Goal: Complete application form

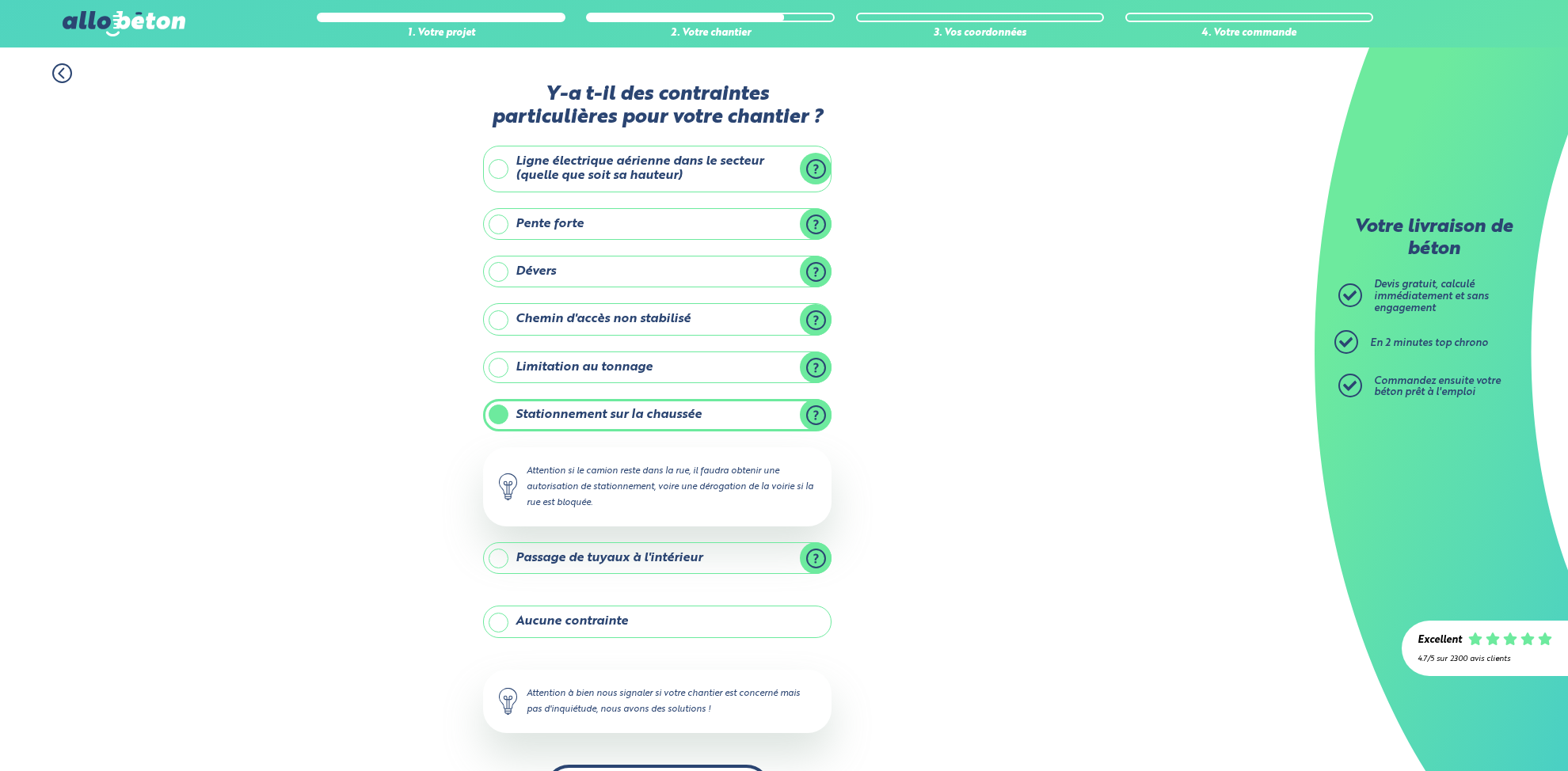
scroll to position [55, 0]
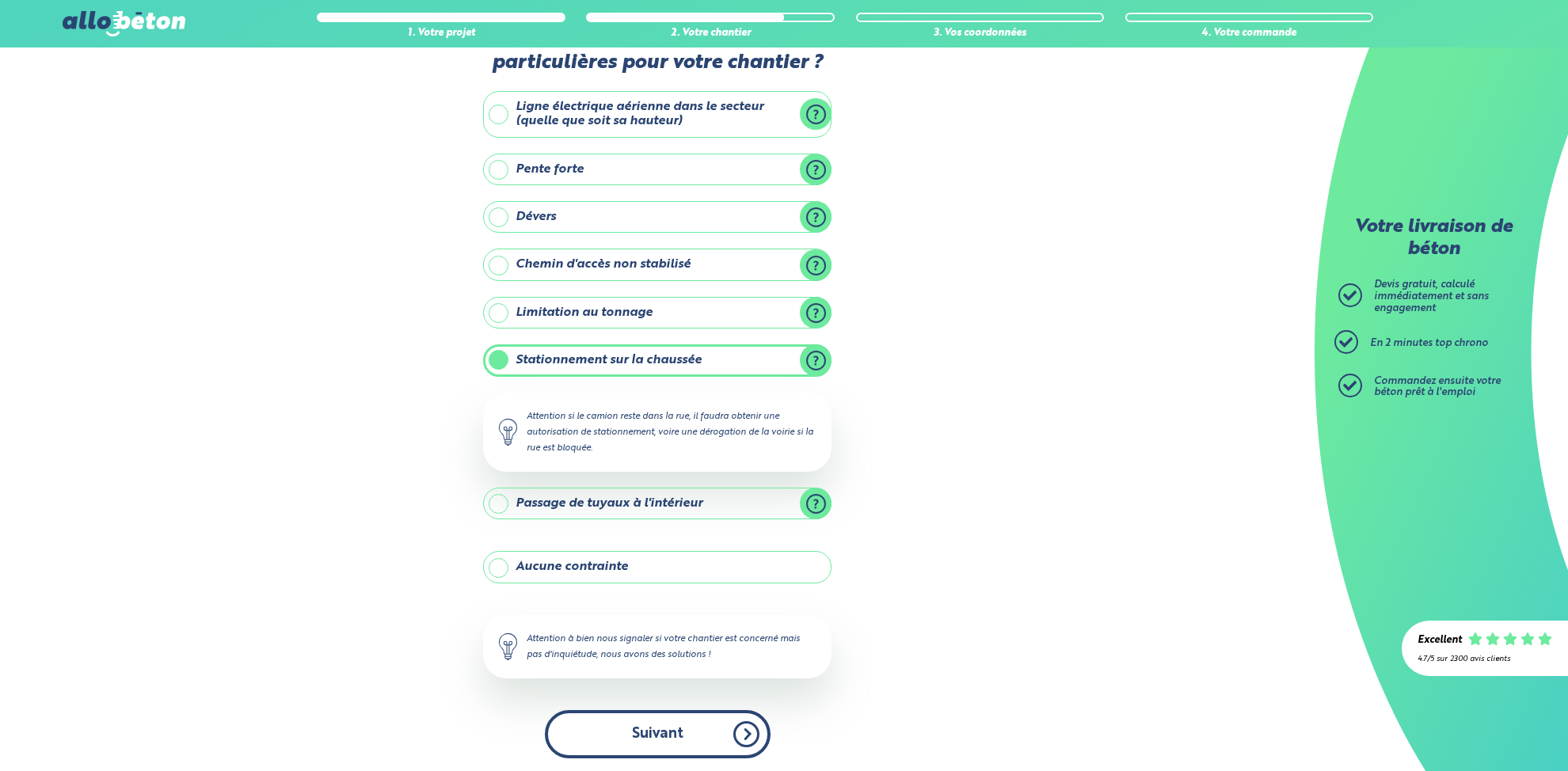
click at [666, 744] on button "Suivant" at bounding box center [657, 734] width 225 height 48
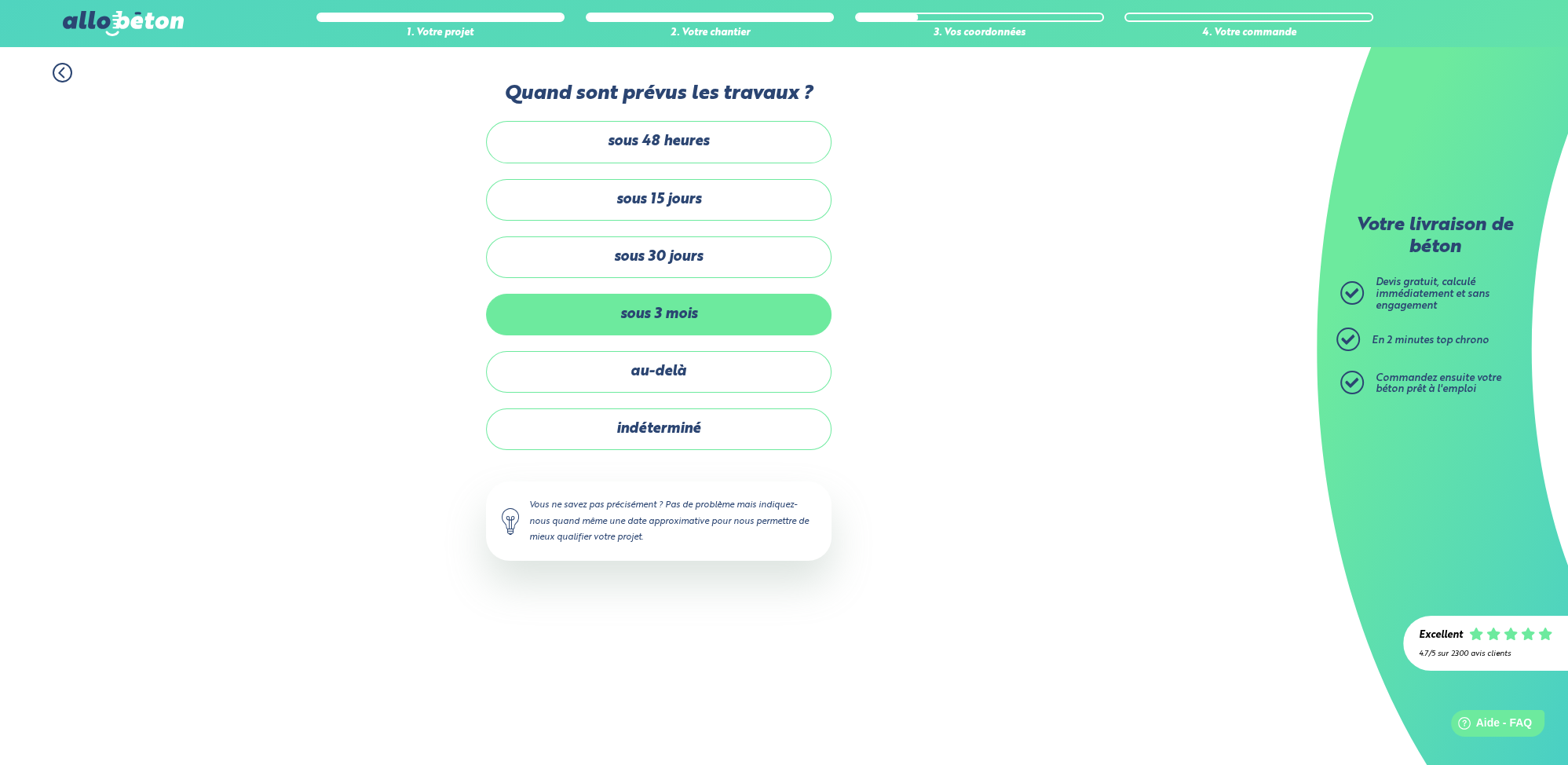
click at [671, 322] on label "sous 3 mois" at bounding box center [658, 314] width 346 height 41
click at [0, 0] on input "sous 3 mois" at bounding box center [0, 0] width 0 height 0
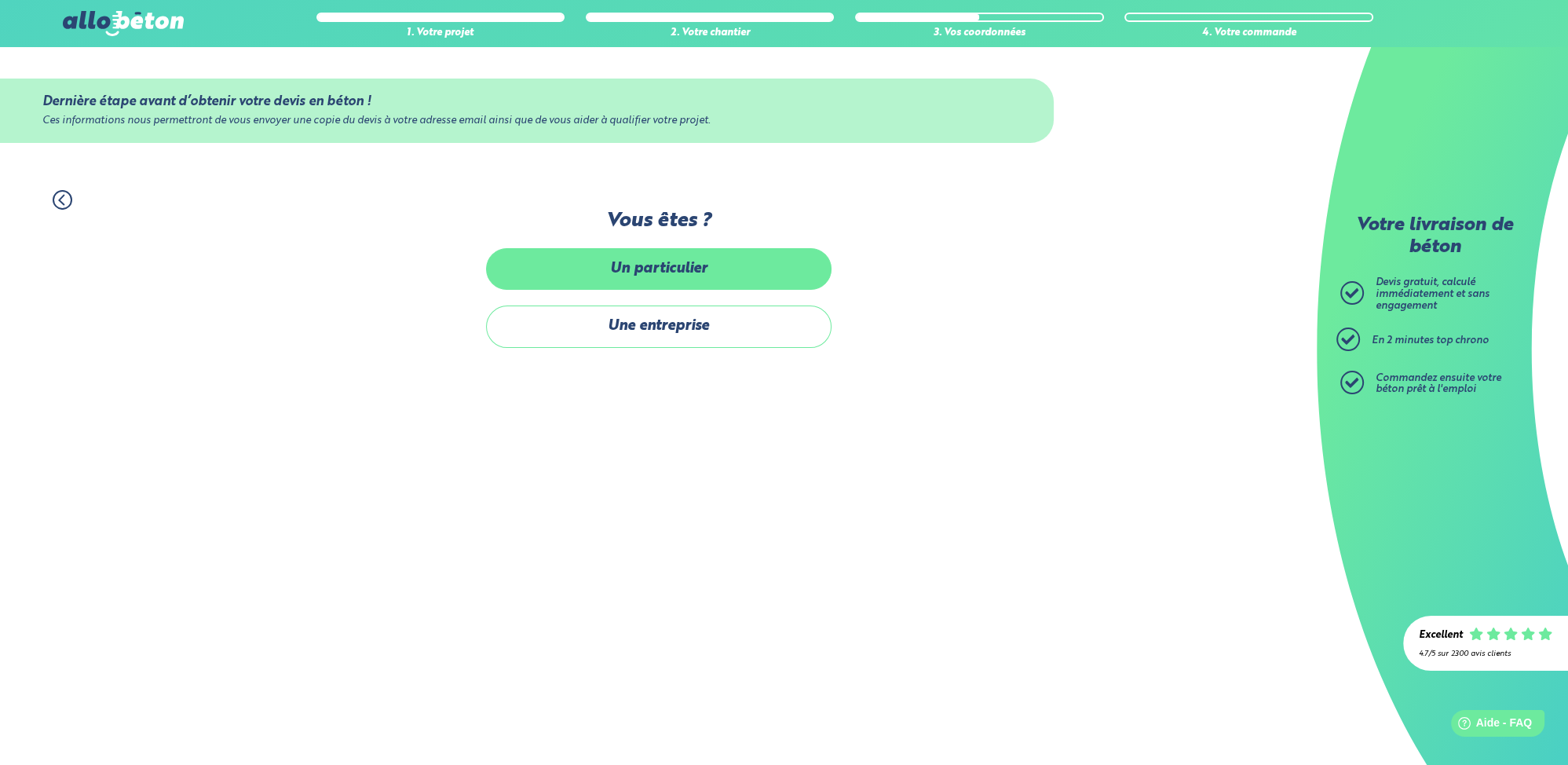
click at [639, 273] on label "Un particulier" at bounding box center [658, 269] width 346 height 41
click at [0, 0] on input "Un particulier" at bounding box center [0, 0] width 0 height 0
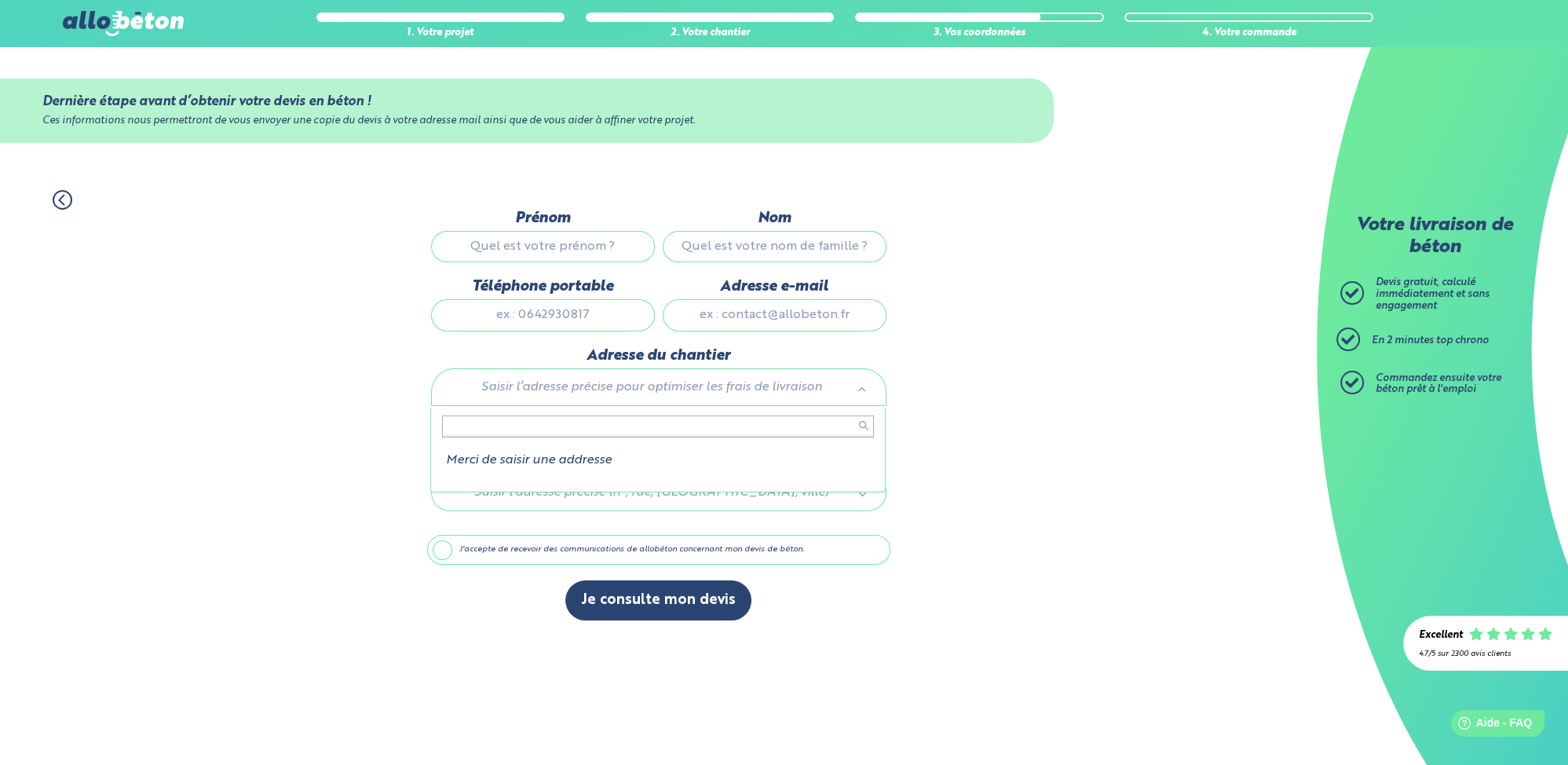
click at [676, 394] on body "09 72 55 12 83 Conseils et Appel Gratuits nos produits le béton prêt à l'emploi…" at bounding box center [784, 382] width 1568 height 765
click at [550, 262] on input "Prénom" at bounding box center [543, 247] width 224 height 31
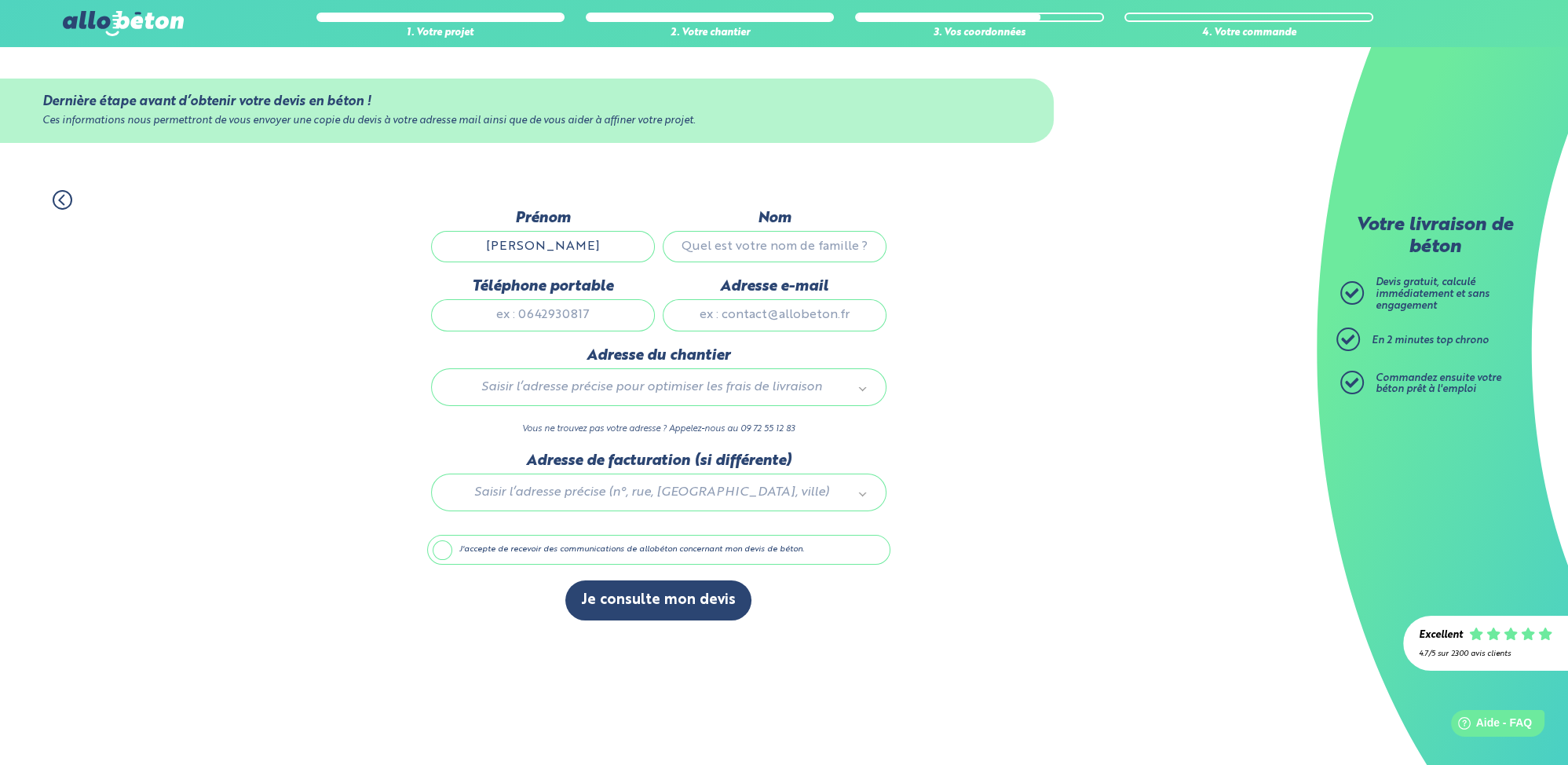
type input "[PERSON_NAME]"
type input "favard"
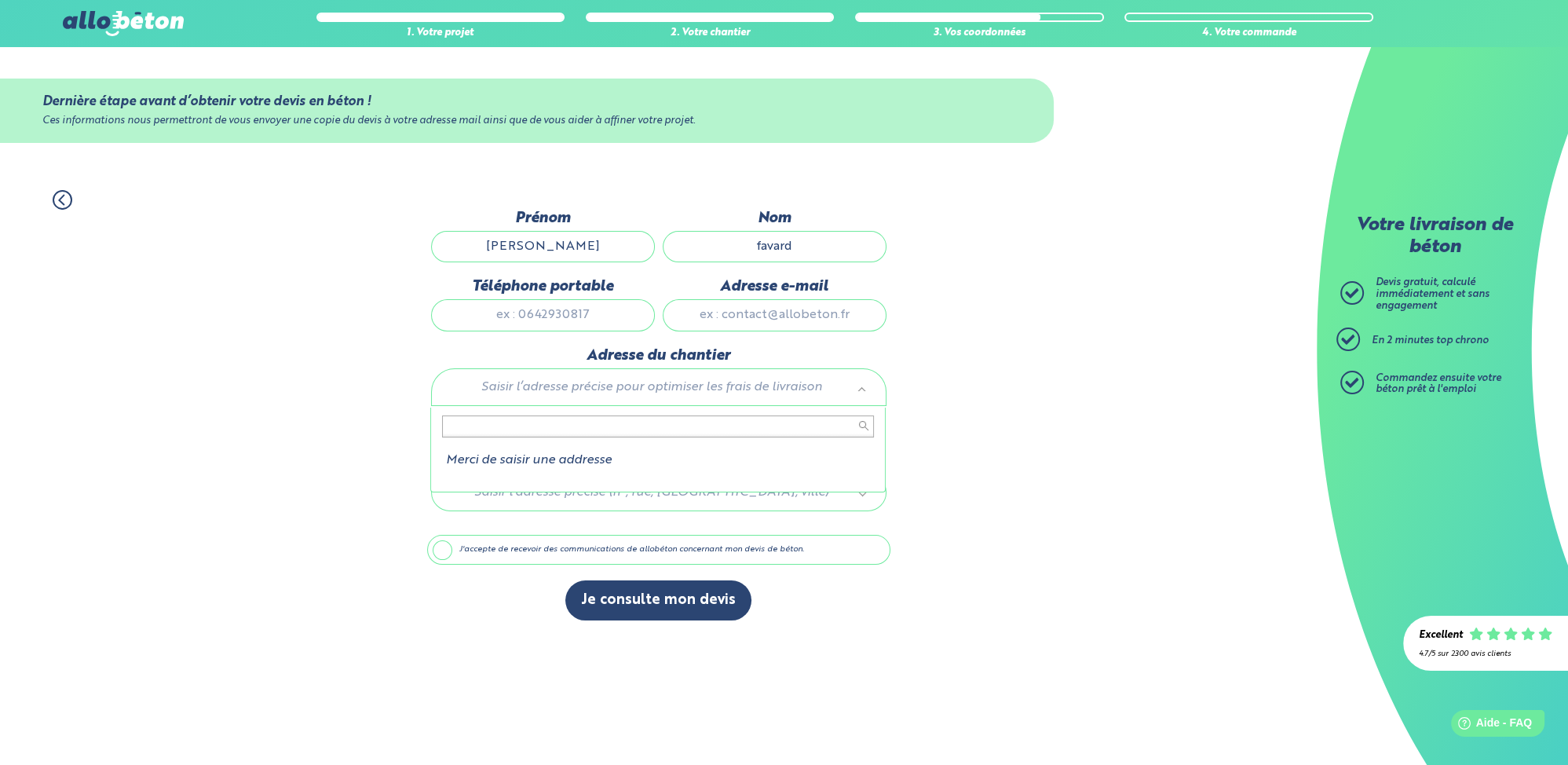
click at [663, 389] on body "09 72 55 12 83 Conseils et Appel Gratuits nos produits le béton prêt à l'emploi…" at bounding box center [784, 382] width 1568 height 765
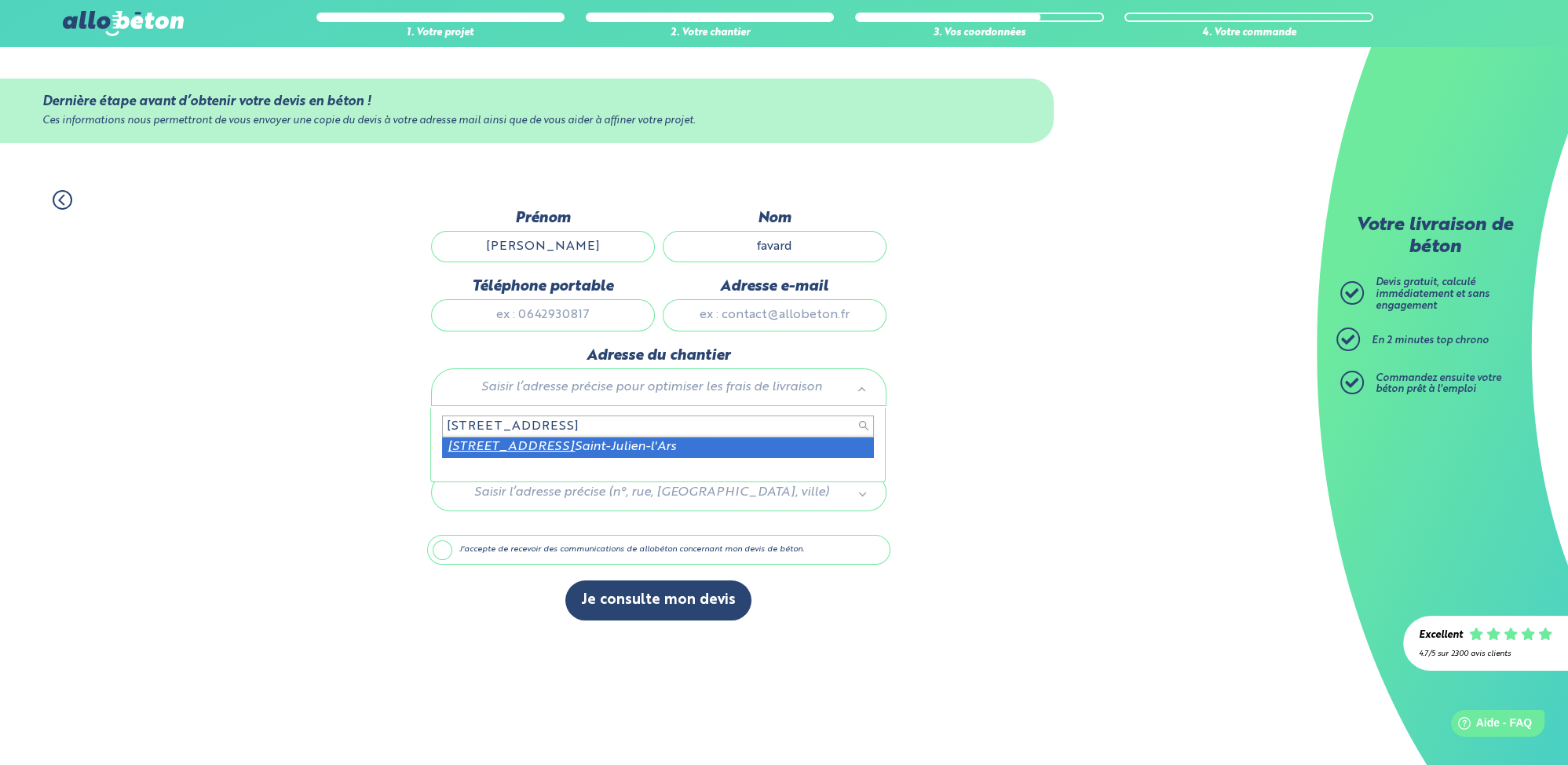
type input "[STREET_ADDRESS]"
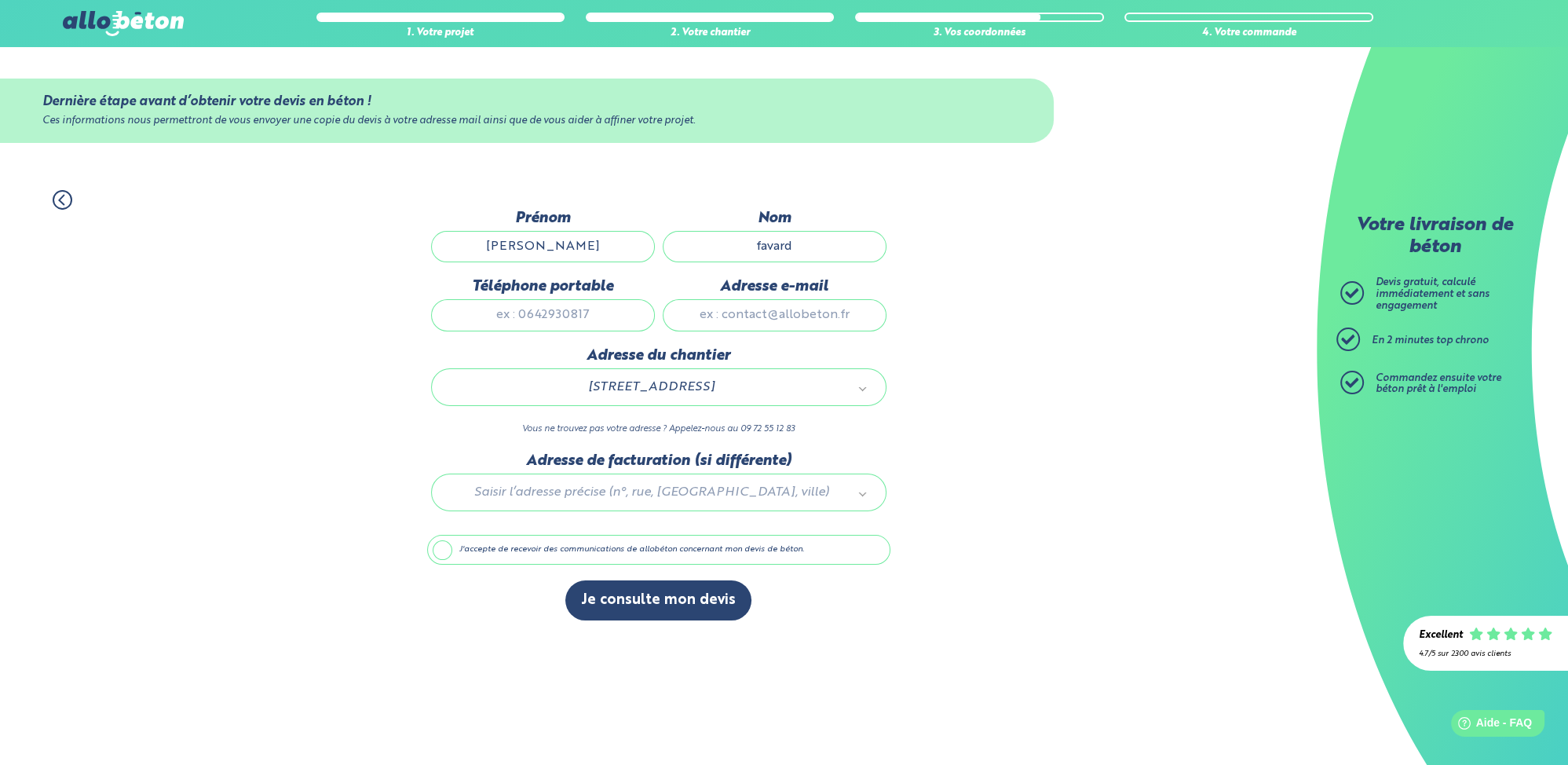
click at [440, 556] on label "J'accepte de recevoir des communications de allobéton concernant mon devis de b…" at bounding box center [659, 550] width 464 height 30
click at [0, 0] on input "J'accepte de recevoir des communications de allobéton concernant mon devis de b…" at bounding box center [0, 0] width 0 height 0
click at [440, 553] on label "J'accepte de recevoir des communications de allobéton concernant mon devis de b…" at bounding box center [659, 550] width 464 height 30
click at [0, 0] on input "J'accepte de recevoir des communications de allobéton concernant mon devis de b…" at bounding box center [0, 0] width 0 height 0
click at [742, 319] on input "Adresse e-mail" at bounding box center [774, 315] width 224 height 31
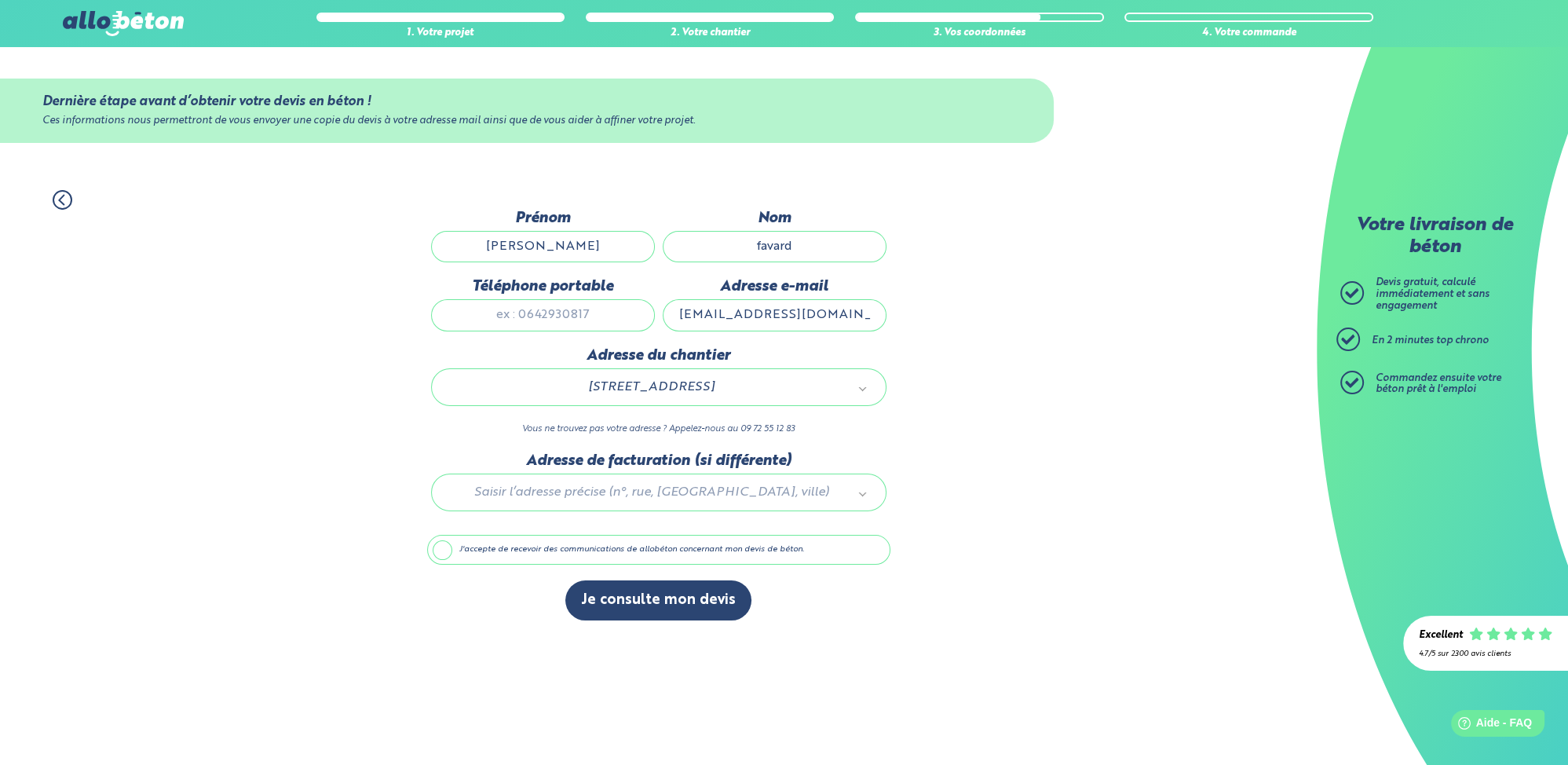
click at [736, 321] on input "[EMAIL_ADDRESS][DOMAIN_NAME]" at bounding box center [774, 315] width 224 height 31
type input "[EMAIL_ADDRESS][DOMAIN_NAME]"
click at [661, 607] on button "Je consulte mon devis" at bounding box center [658, 600] width 186 height 40
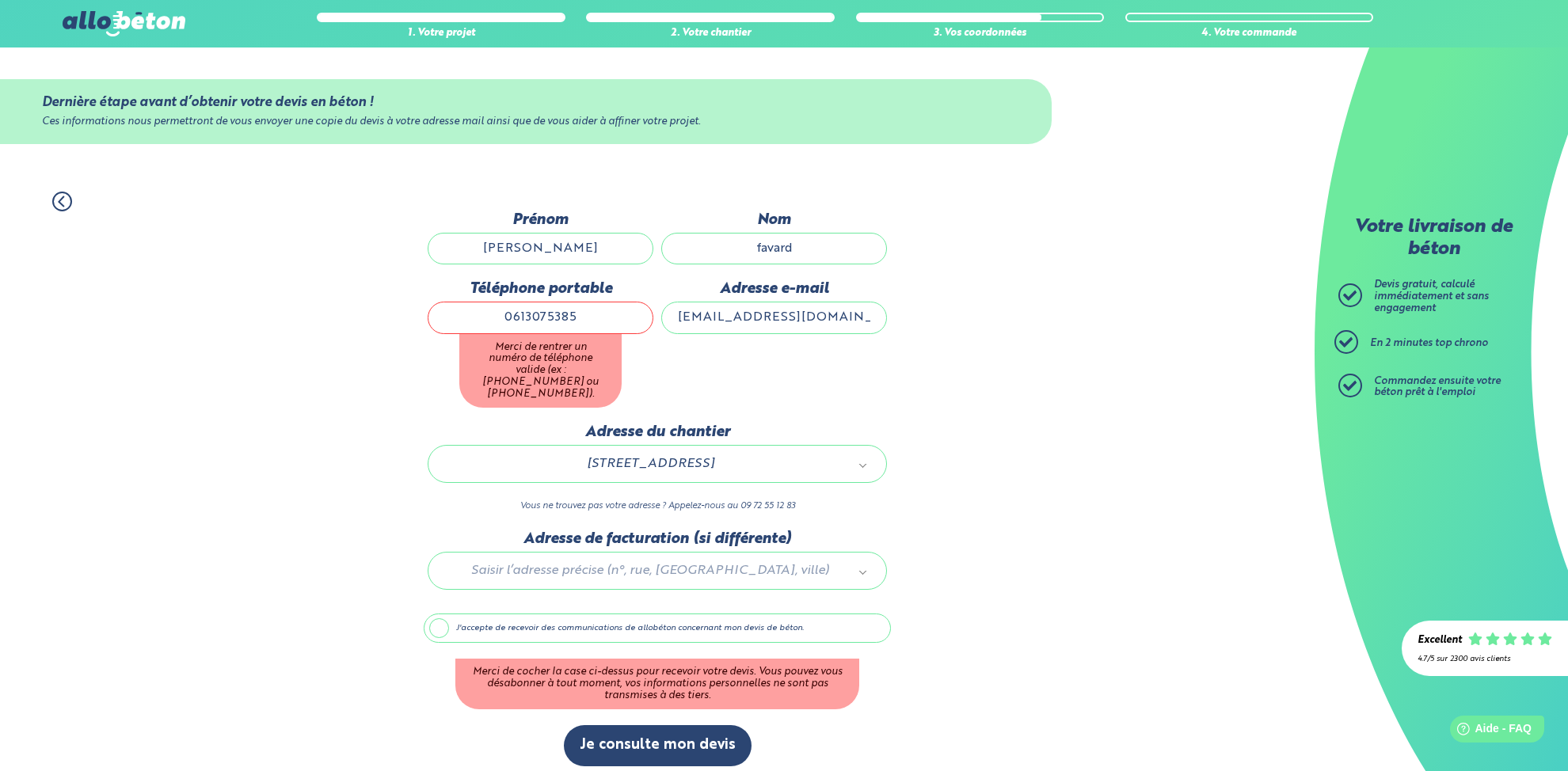
type input "0613075385"
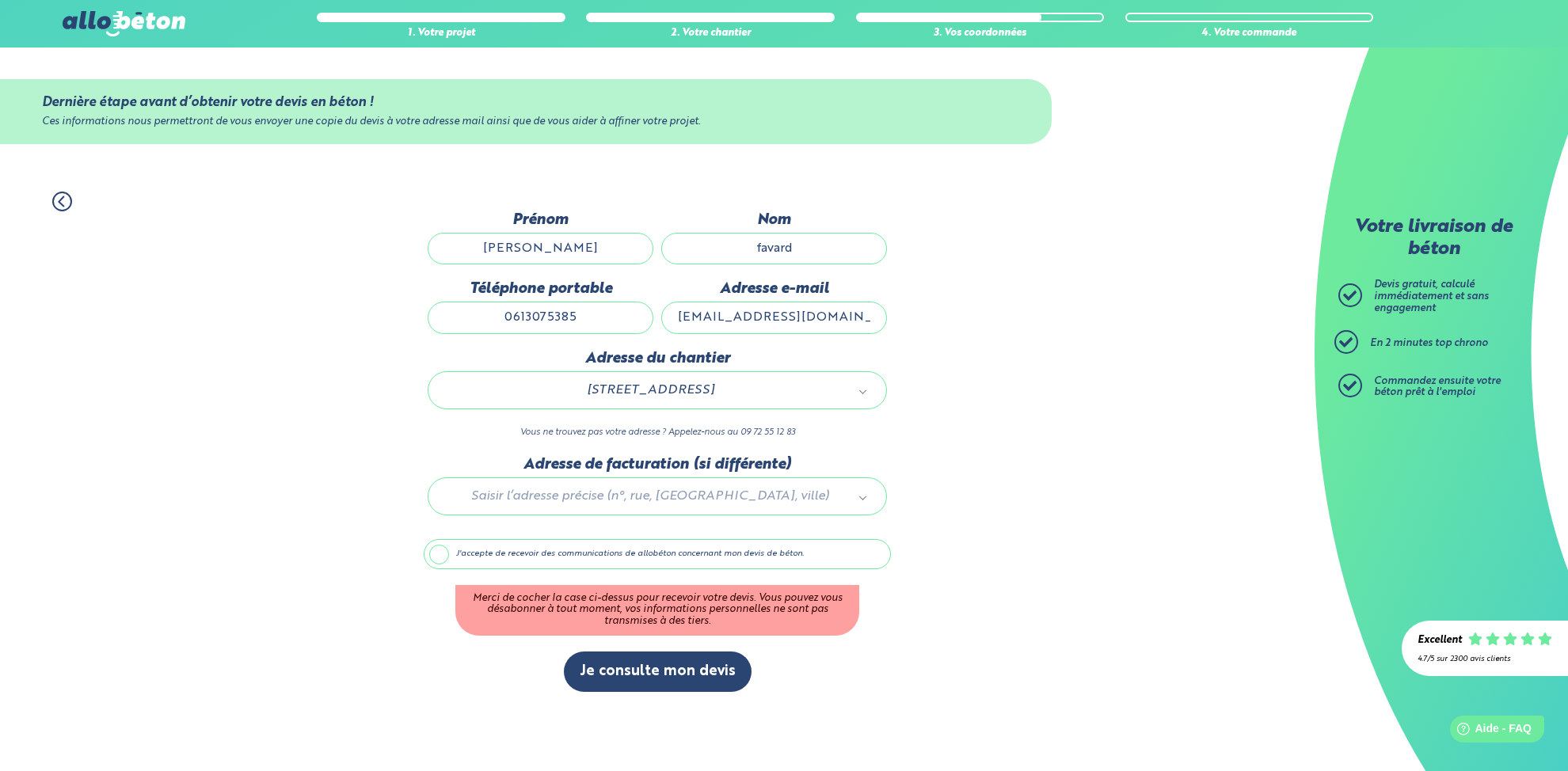
click at [691, 364] on div "Dernière étape avant d’obtenir votre devis en béton ! Ces informations nous per…" at bounding box center [657, 459] width 467 height 497
click at [443, 556] on label "J'accepte de recevoir des communications de allobéton concernant mon devis de b…" at bounding box center [665, 554] width 467 height 30
click at [0, 0] on input "J'accepte de recevoir des communications de allobéton concernant mon devis de b…" at bounding box center [0, 0] width 0 height 0
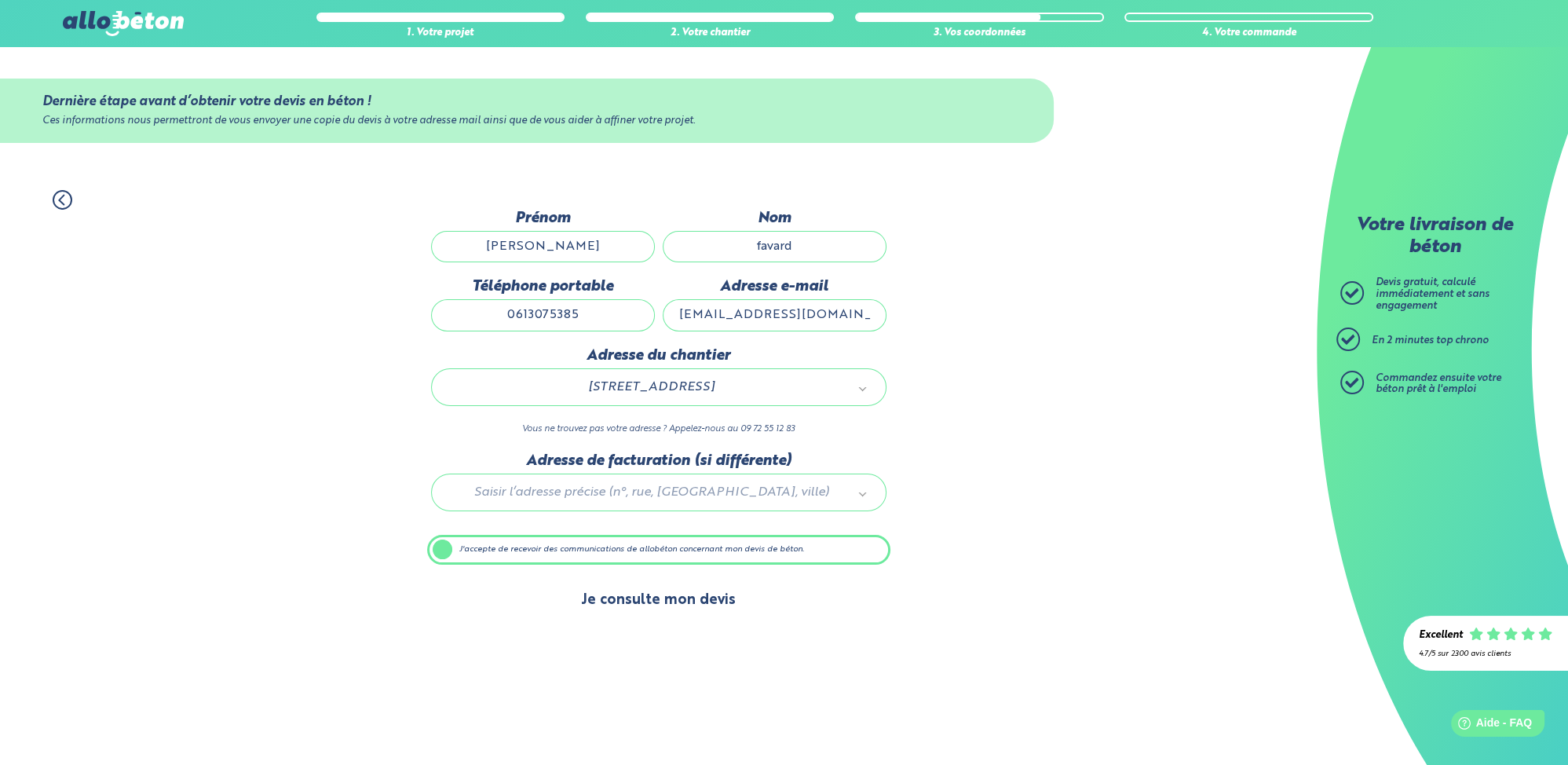
click at [646, 608] on button "Je consulte mon devis" at bounding box center [658, 600] width 186 height 40
